Goal: Book appointment/travel/reservation

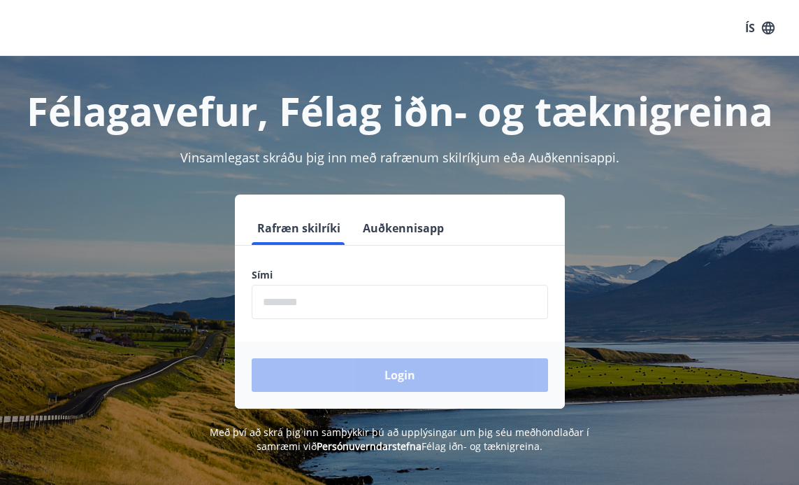
click at [266, 301] on input "phone" at bounding box center [400, 302] width 297 height 34
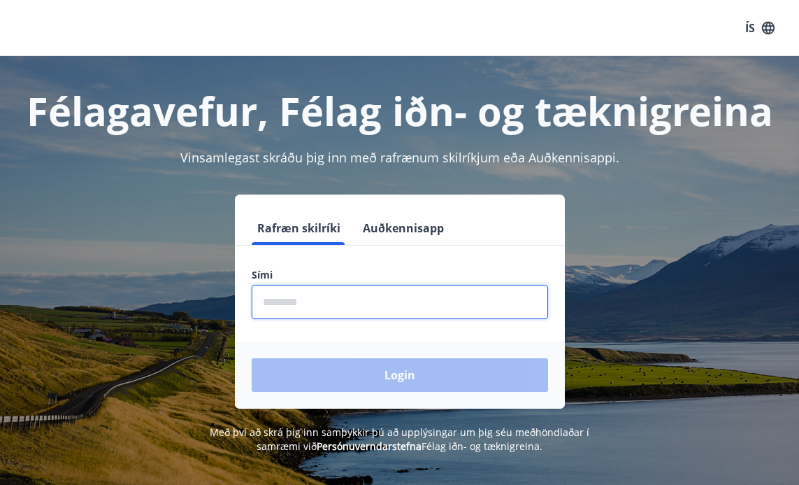
type input "********"
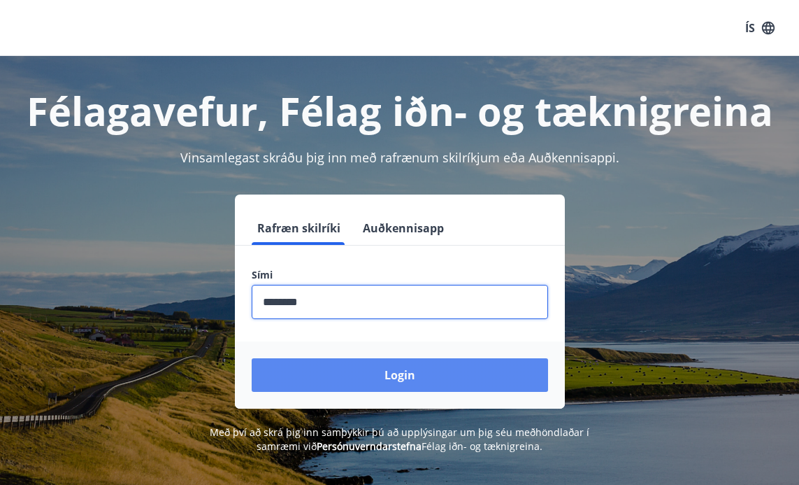
click at [328, 376] on button "Login" at bounding box center [400, 375] width 297 height 34
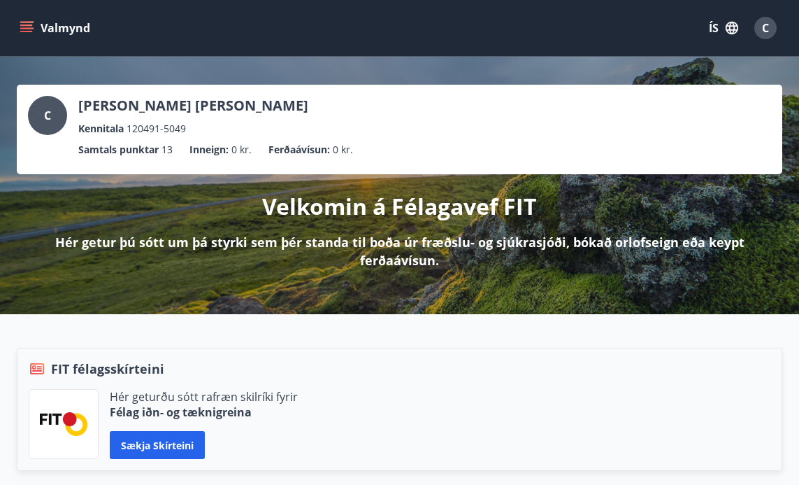
click at [31, 26] on icon "menu" at bounding box center [27, 28] width 14 height 14
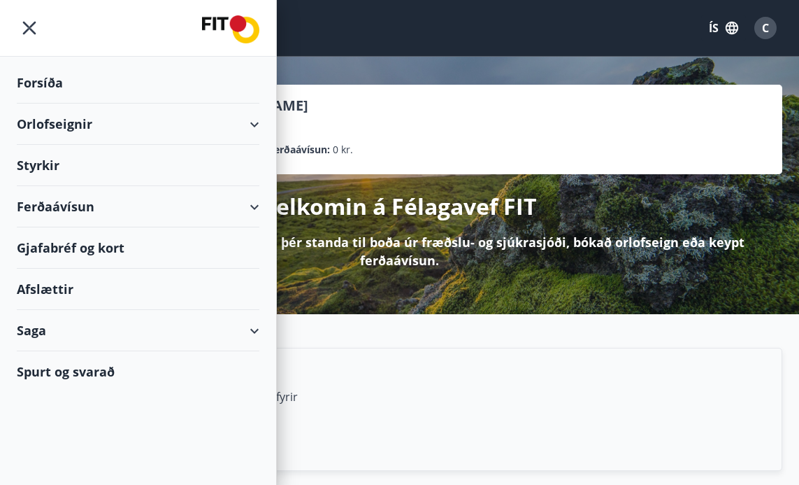
click at [47, 118] on div "Orlofseignir" at bounding box center [138, 124] width 243 height 41
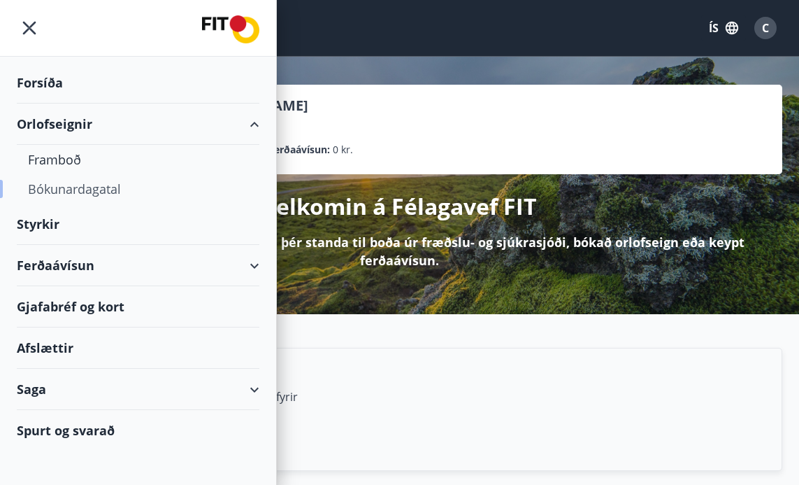
click at [56, 187] on div "Bókunardagatal" at bounding box center [138, 188] width 220 height 29
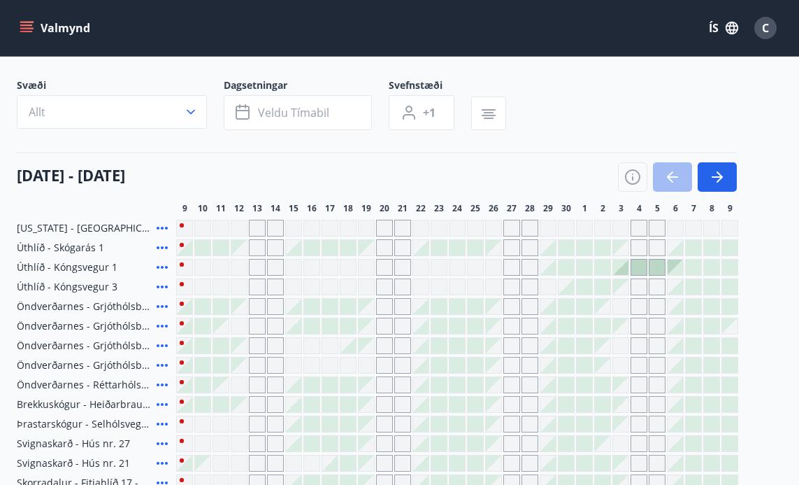
scroll to position [85, 0]
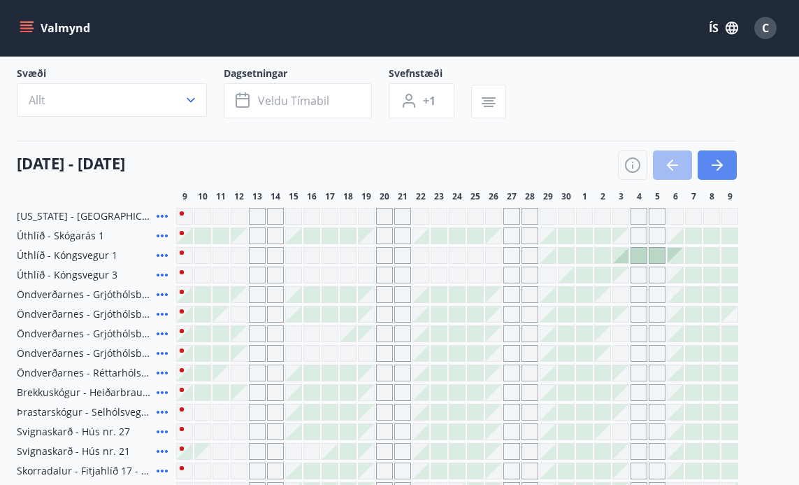
click at [726, 158] on button "button" at bounding box center [717, 164] width 39 height 29
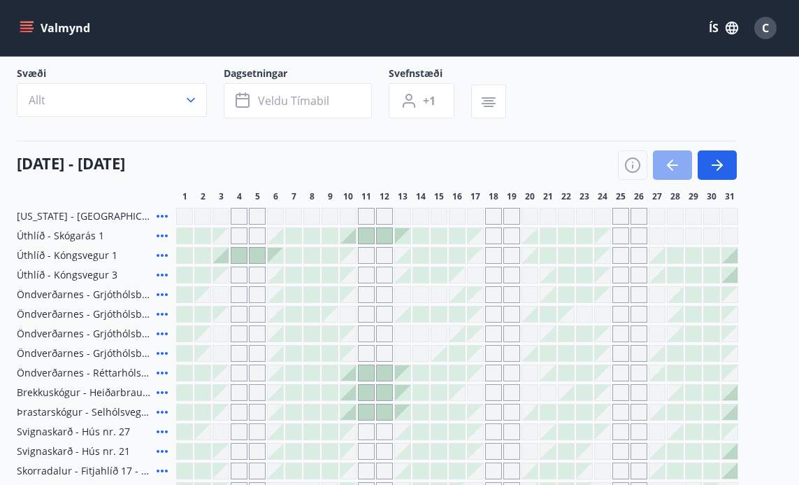
click at [661, 166] on button "button" at bounding box center [672, 164] width 39 height 29
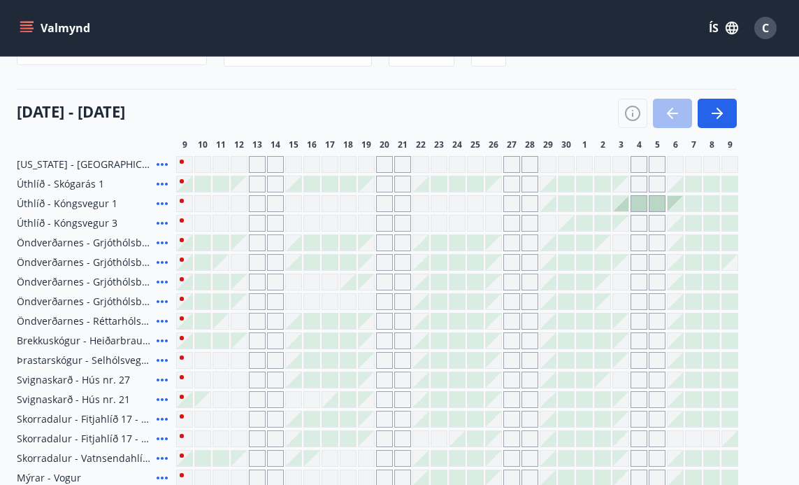
scroll to position [138, 0]
click at [157, 203] on icon at bounding box center [162, 202] width 11 height 3
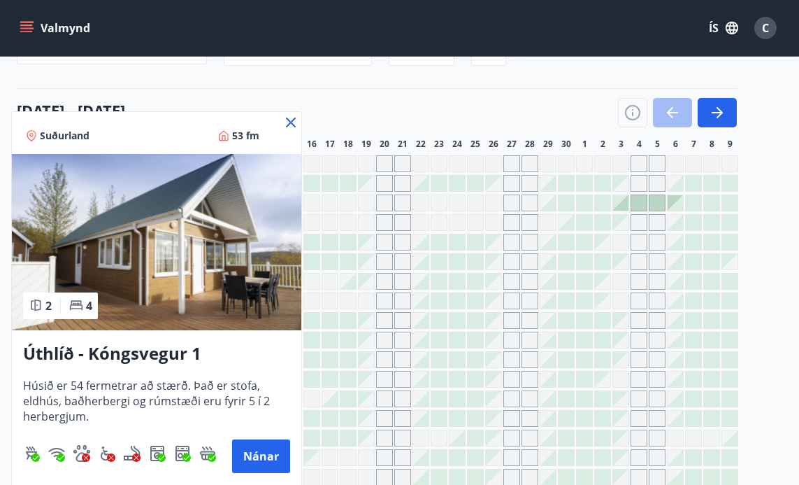
click at [287, 122] on icon at bounding box center [291, 122] width 17 height 17
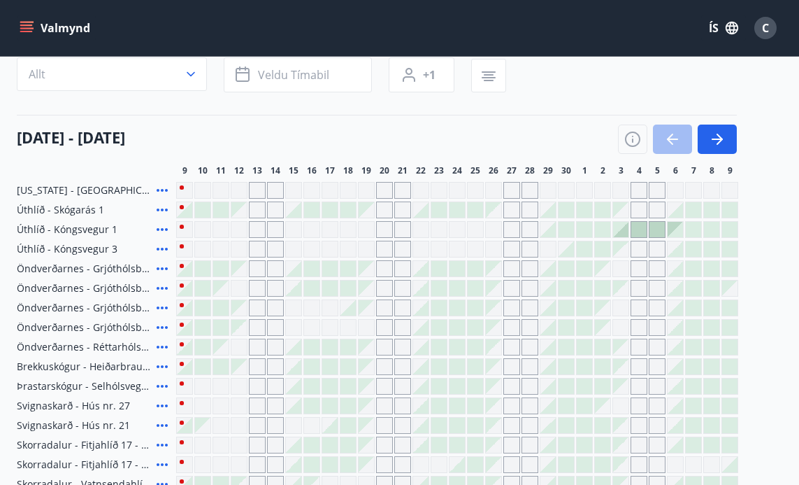
scroll to position [110, 0]
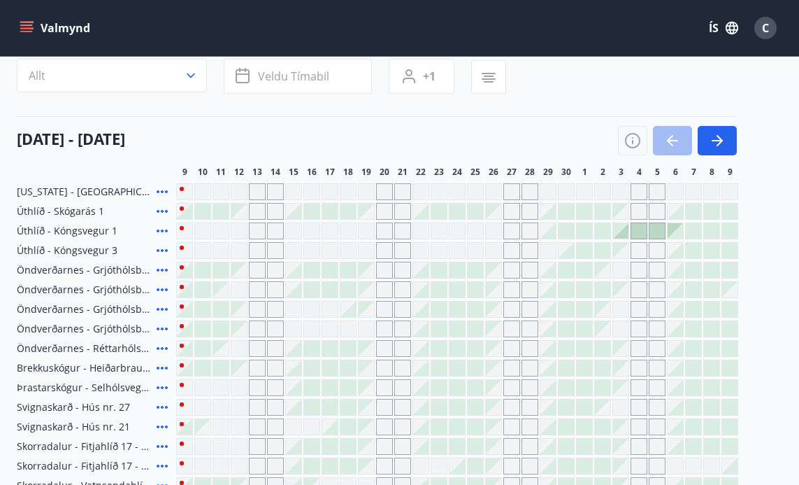
click at [164, 232] on icon at bounding box center [162, 230] width 17 height 17
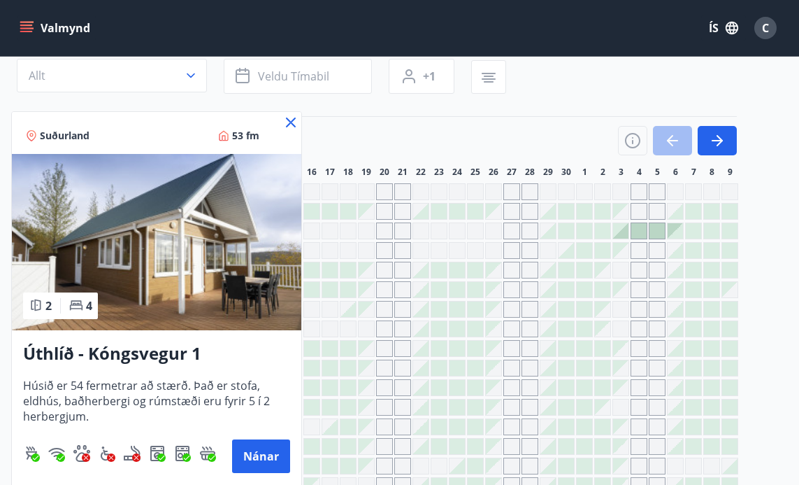
click at [159, 227] on img at bounding box center [157, 242] width 290 height 176
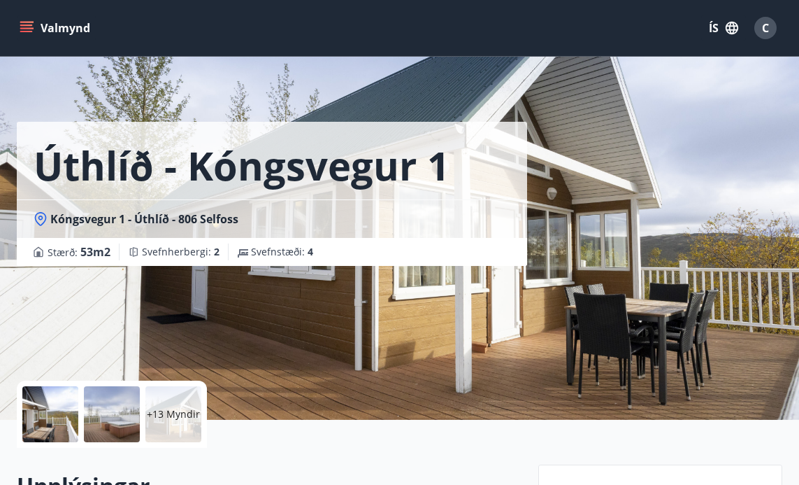
click at [615, 222] on div "Úthlíð - Kóngsvegur 1 Kóngsvegur 1 - Úthlíð - 806 Selfoss Stærð : 53 m2 [GEOGRA…" at bounding box center [400, 210] width 766 height 420
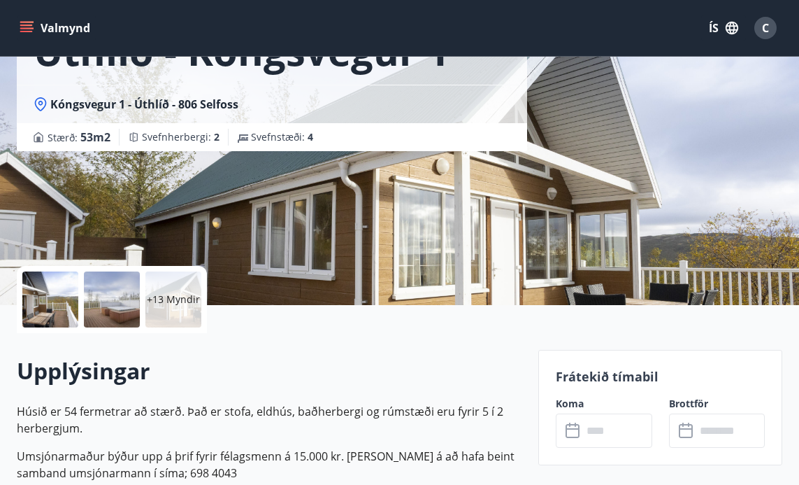
scroll to position [126, 0]
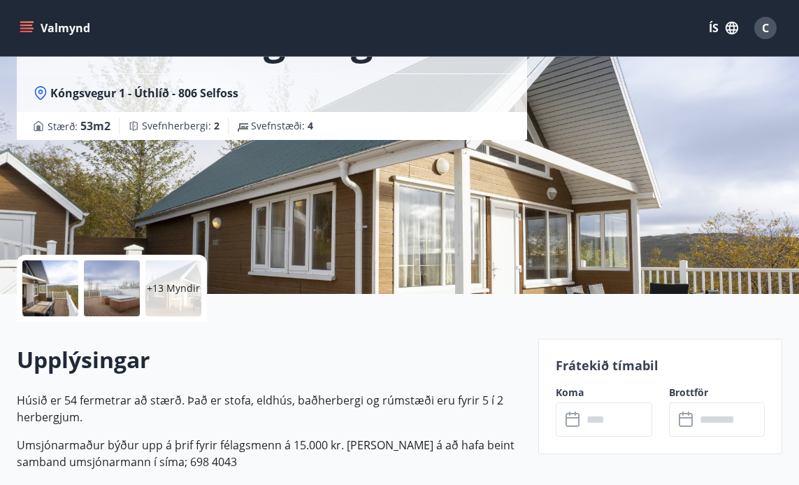
click at [192, 280] on div "+13 Myndir" at bounding box center [173, 288] width 56 height 56
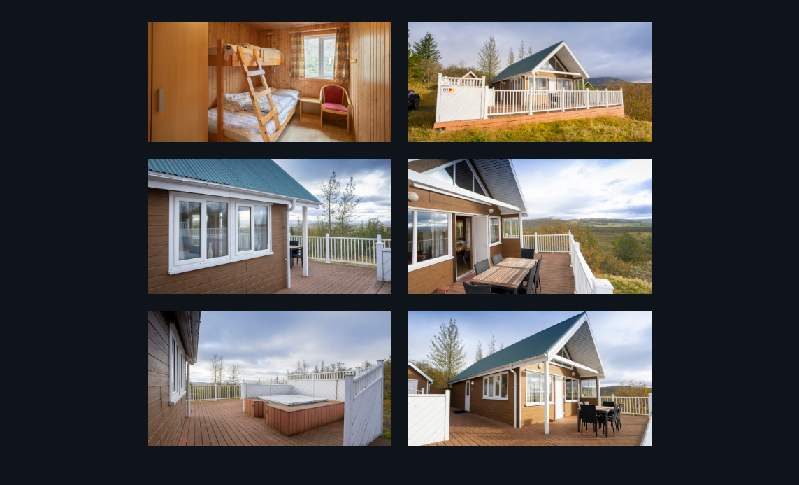
scroll to position [0, 0]
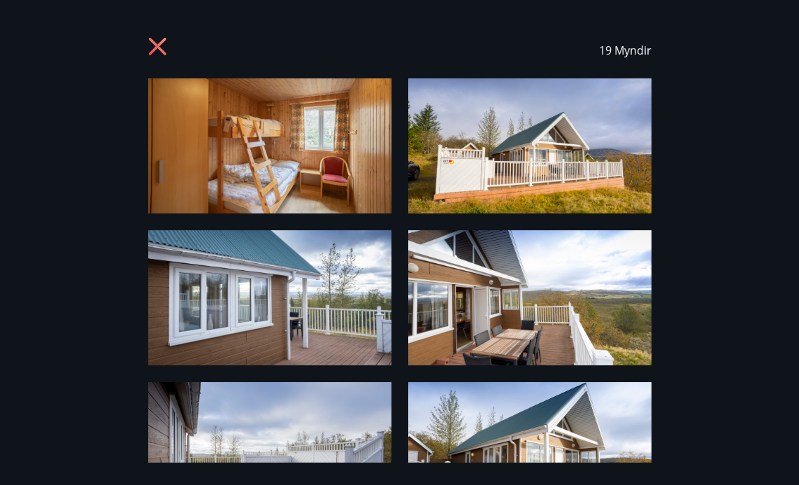
click at [161, 46] on icon at bounding box center [159, 48] width 22 height 22
